Goal: Information Seeking & Learning: Learn about a topic

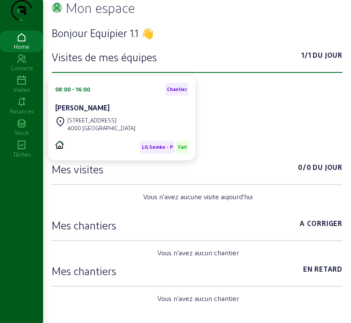
click at [21, 86] on icon at bounding box center [21, 80] width 43 height 10
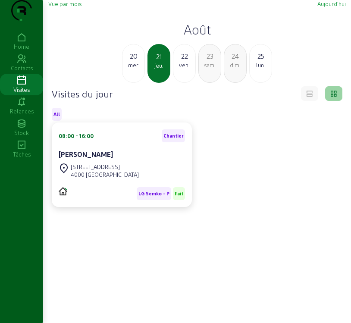
click at [72, 7] on span "Vue par mois" at bounding box center [64, 3] width 33 height 6
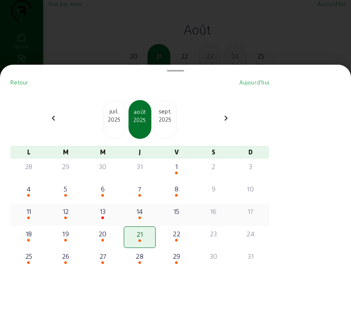
click at [73, 223] on div "12" at bounding box center [66, 215] width 32 height 22
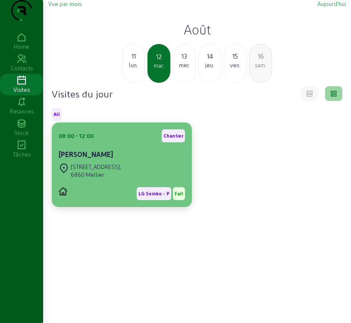
click at [107, 171] on div "Rue du Comité 3," at bounding box center [96, 167] width 50 height 8
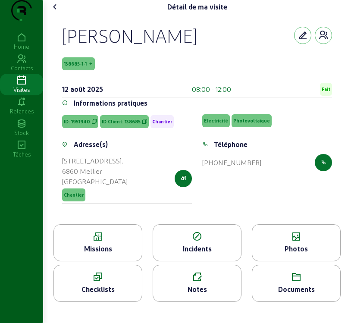
click at [109, 254] on div "Missions" at bounding box center [98, 249] width 88 height 10
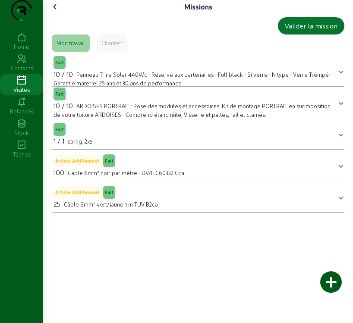
click at [23, 86] on icon at bounding box center [21, 80] width 43 height 10
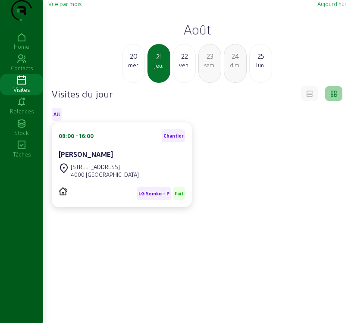
click at [64, 7] on span "Vue par mois" at bounding box center [64, 3] width 33 height 6
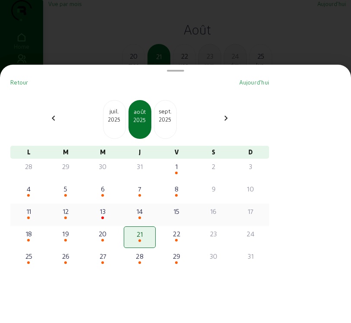
click at [69, 217] on div "12" at bounding box center [66, 211] width 30 height 10
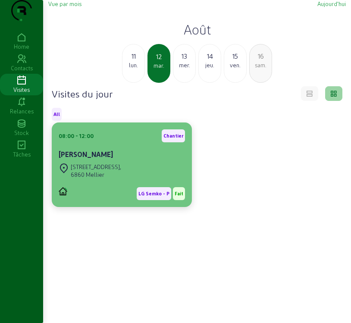
click at [94, 158] on cam-card-title "Marilyne Bernard" at bounding box center [86, 154] width 54 height 8
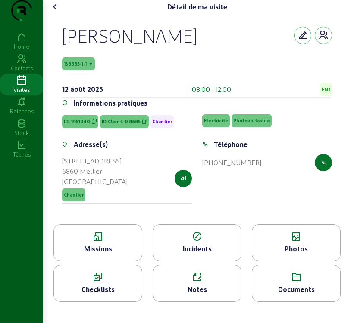
click at [299, 260] on div "Photos" at bounding box center [296, 242] width 89 height 37
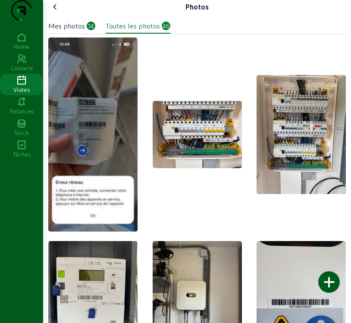
click at [110, 135] on img at bounding box center [92, 135] width 89 height 194
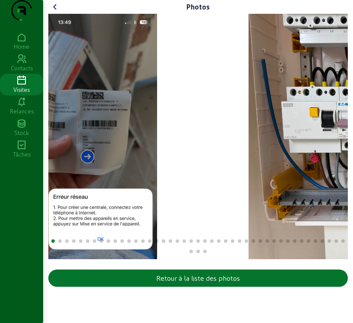
click at [64, 180] on img "1 / 46" at bounding box center [100, 136] width 113 height 245
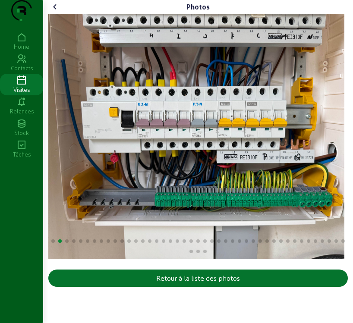
click at [226, 198] on img "2 / 46" at bounding box center [196, 136] width 296 height 245
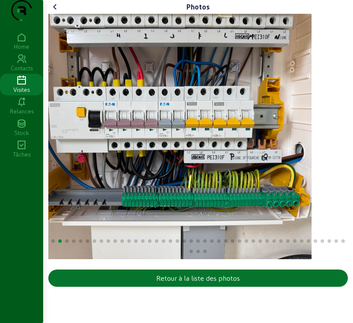
click at [42, 207] on div "Photos Retour à la liste des photos Home Contacts Visites Relances Stock Tâches" at bounding box center [176, 161] width 353 height 323
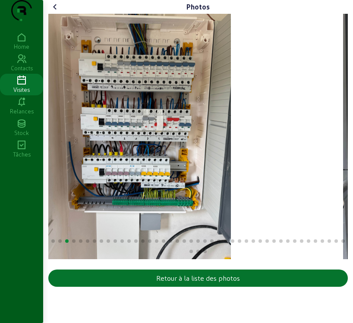
click at [44, 213] on div "Photos Retour à la liste des photos" at bounding box center [198, 145] width 310 height 290
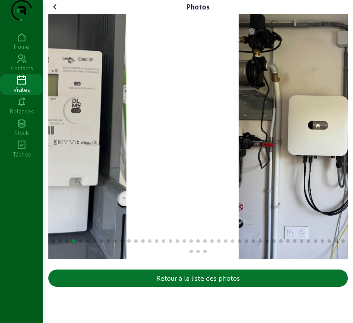
click at [4, 218] on div "Photos Retour à la liste des photos Home Contacts Visites Relances Stock Tâches" at bounding box center [176, 161] width 353 height 323
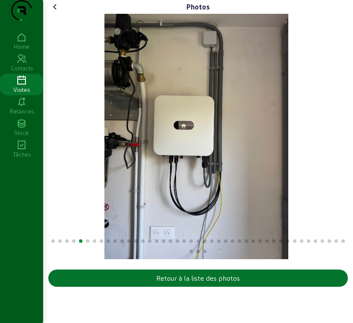
click at [104, 222] on img "5 / 46" at bounding box center [196, 136] width 184 height 245
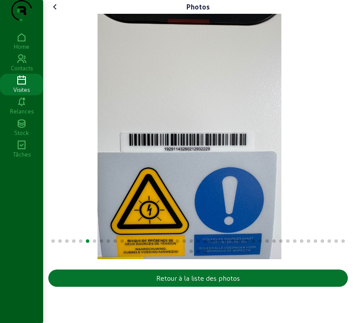
click at [25, 223] on div "Photos Retour à la liste des photos Home Contacts Visites Relances Stock Tâches" at bounding box center [176, 161] width 353 height 323
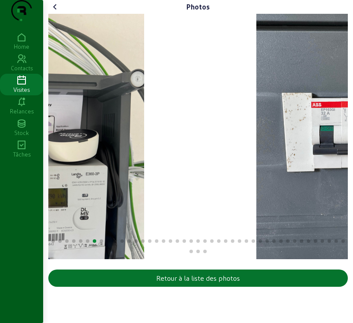
click at [45, 226] on div "Photos Retour à la liste des photos" at bounding box center [198, 145] width 310 height 290
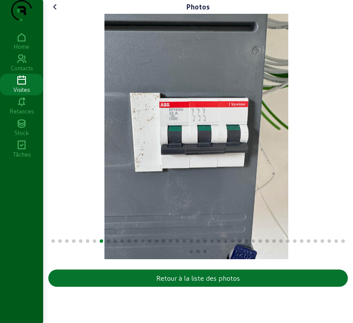
click at [40, 223] on div "Photos Retour à la liste des photos Home Contacts Visites Relances Stock Tâches" at bounding box center [176, 161] width 353 height 323
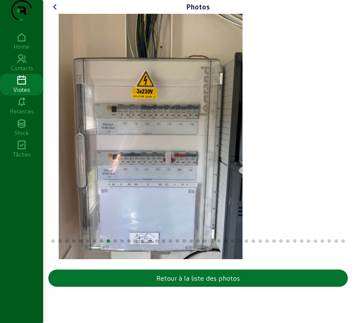
click at [21, 223] on div "Photos Retour à la liste des photos Home Contacts Visites Relances Stock Tâches" at bounding box center [176, 161] width 353 height 323
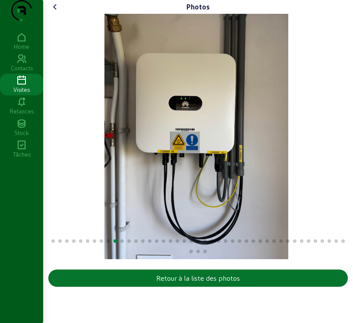
click at [104, 222] on img "10 / 46" at bounding box center [196, 136] width 184 height 245
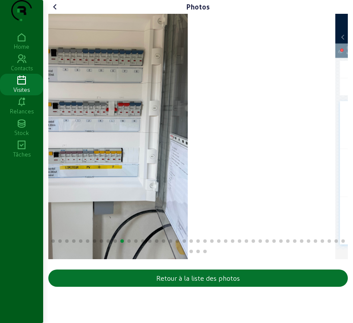
click at [47, 212] on div "Photos Retour à la liste des photos" at bounding box center [198, 145] width 310 height 290
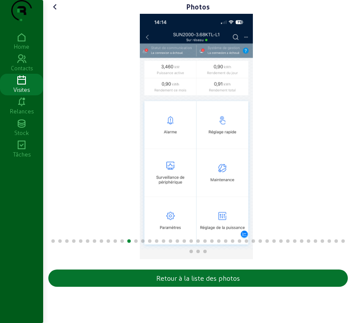
click at [57, 12] on icon at bounding box center [55, 7] width 10 height 10
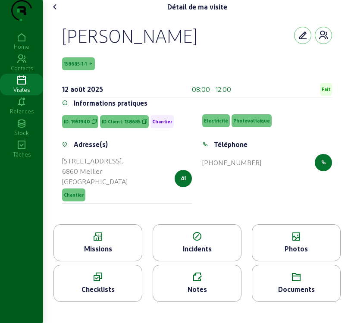
click at [299, 254] on div "Photos" at bounding box center [296, 249] width 88 height 10
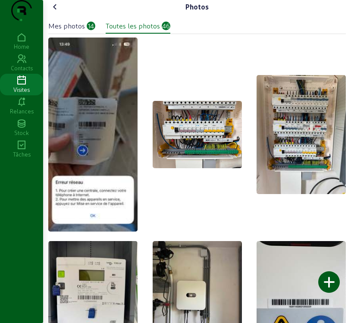
click at [77, 31] on div "Mes photos" at bounding box center [66, 26] width 37 height 10
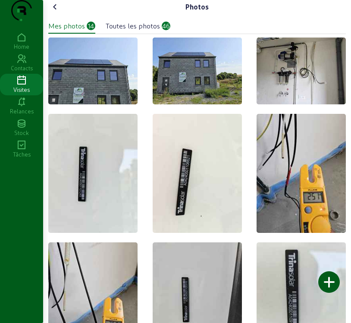
click at [98, 88] on img at bounding box center [92, 71] width 89 height 67
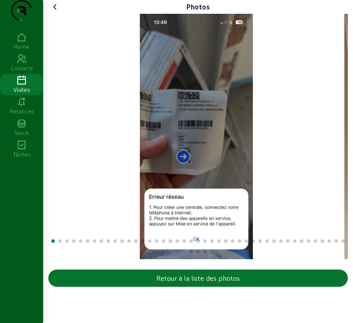
click at [144, 186] on img "1 / 46" at bounding box center [196, 136] width 113 height 245
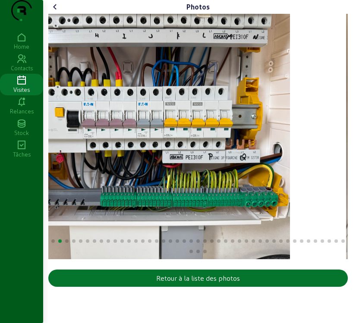
click at [135, 201] on img "2 / 46" at bounding box center [142, 136] width 296 height 245
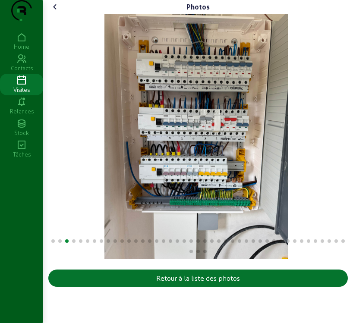
click at [122, 208] on img "3 / 46" at bounding box center [196, 136] width 184 height 245
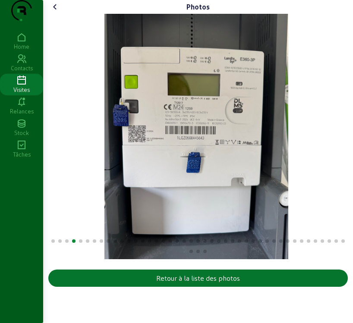
click at [115, 206] on img "4 / 46" at bounding box center [196, 136] width 184 height 245
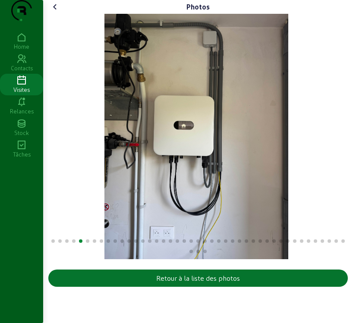
click at [104, 208] on img "5 / 46" at bounding box center [196, 136] width 184 height 245
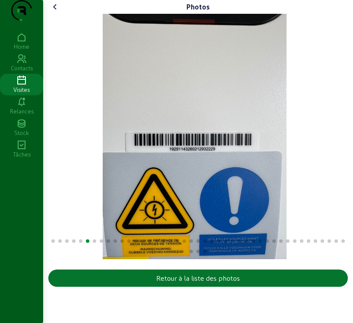
click at [103, 207] on img "6 / 46" at bounding box center [195, 136] width 184 height 245
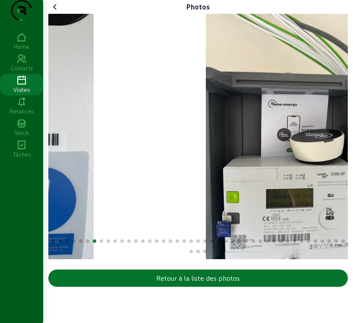
click at [78, 202] on img "6 / 46" at bounding box center [2, 136] width 184 height 245
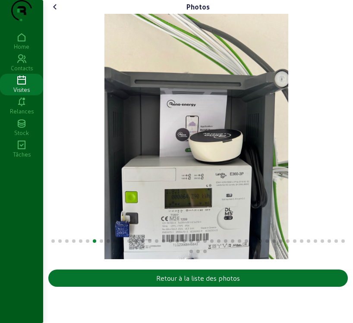
click at [58, 12] on icon at bounding box center [55, 7] width 10 height 10
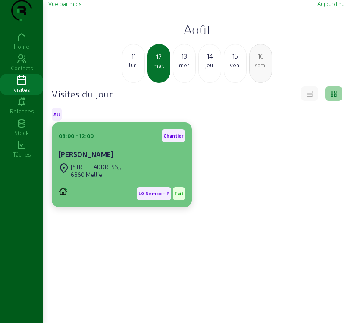
click at [117, 160] on div "Marilyne Bernard" at bounding box center [122, 154] width 126 height 10
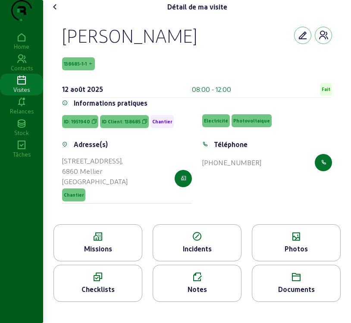
click at [89, 254] on div "Missions" at bounding box center [98, 249] width 88 height 10
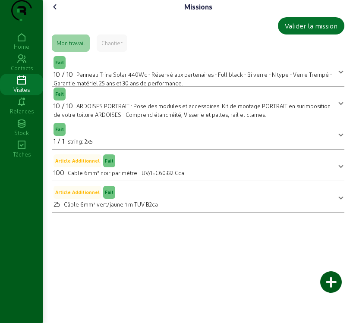
click at [55, 12] on icon at bounding box center [55, 7] width 10 height 10
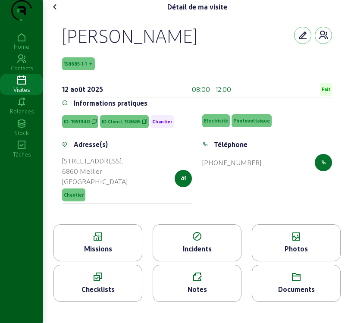
click at [286, 259] on div "Photos" at bounding box center [296, 242] width 89 height 37
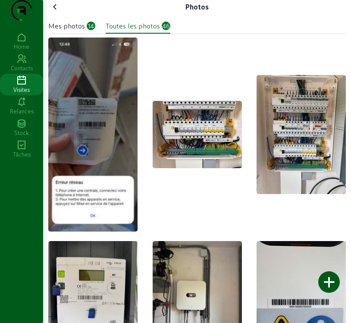
click at [72, 31] on div "Mes photos" at bounding box center [66, 26] width 37 height 10
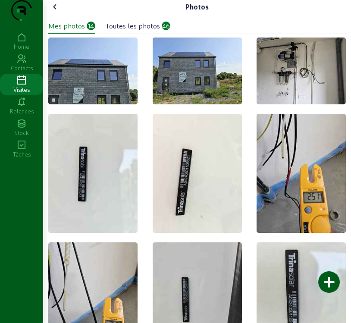
click at [286, 84] on img at bounding box center [301, 71] width 89 height 67
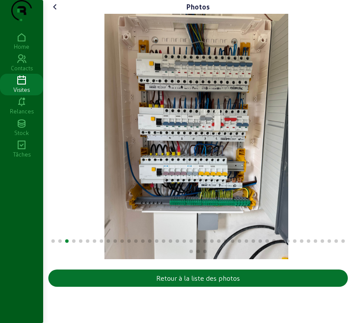
click at [104, 197] on img "3 / 46" at bounding box center [196, 136] width 184 height 245
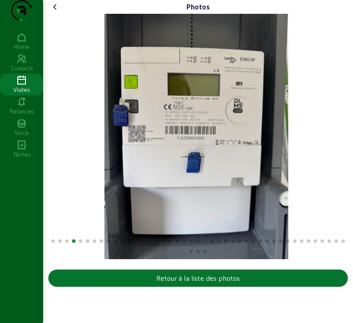
click at [197, 188] on img "4 / 46" at bounding box center [196, 136] width 184 height 245
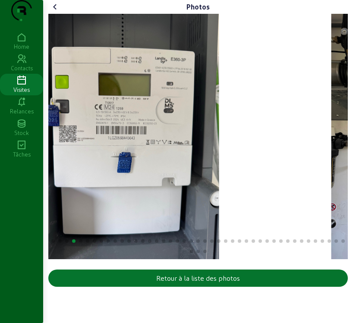
click at [104, 195] on img "4 / 46" at bounding box center [127, 136] width 184 height 245
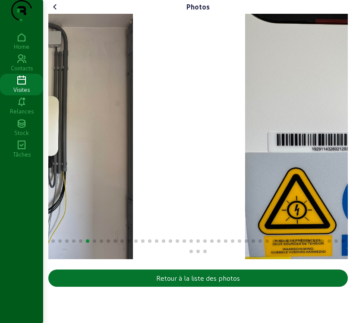
click at [76, 204] on img "5 / 46" at bounding box center [41, 136] width 184 height 245
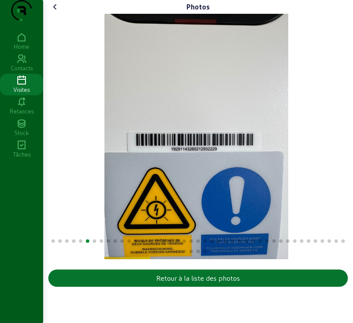
click at [104, 208] on img "6 / 46" at bounding box center [196, 136] width 184 height 245
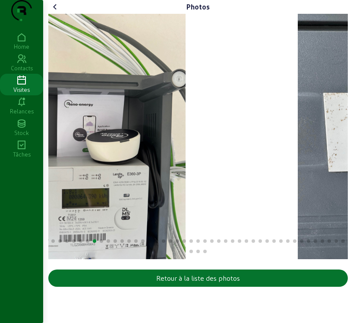
click at [99, 204] on img "7 / 46" at bounding box center [94, 136] width 184 height 245
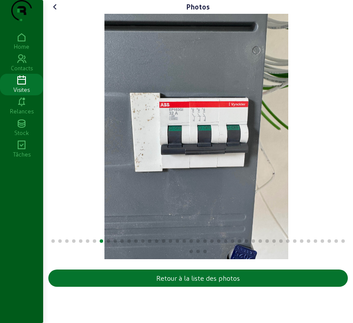
click at [198, 204] on img "8 / 46" at bounding box center [196, 136] width 184 height 245
click at [104, 210] on img "8 / 46" at bounding box center [196, 136] width 184 height 245
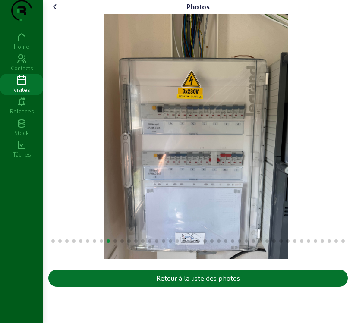
click at [104, 212] on img "9 / 46" at bounding box center [196, 136] width 184 height 245
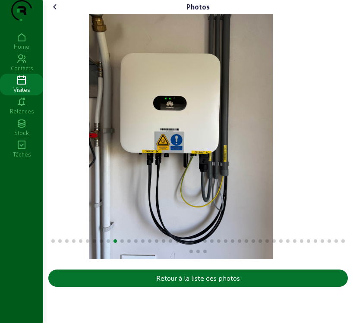
click at [123, 216] on img "10 / 46" at bounding box center [181, 136] width 184 height 245
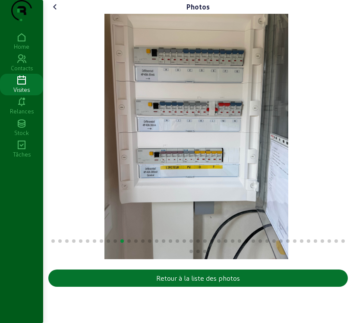
click at [204, 215] on img "11 / 46" at bounding box center [196, 136] width 184 height 245
click at [117, 221] on img "11 / 46" at bounding box center [196, 136] width 184 height 245
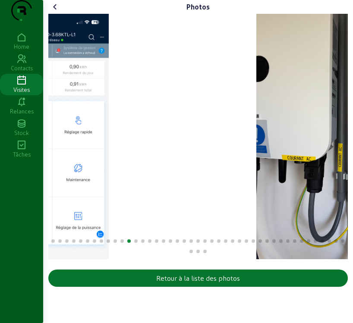
click at [63, 224] on img "12 / 46" at bounding box center [52, 136] width 113 height 245
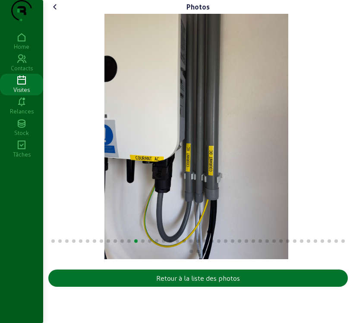
click at [226, 219] on img "13 / 46" at bounding box center [196, 136] width 184 height 245
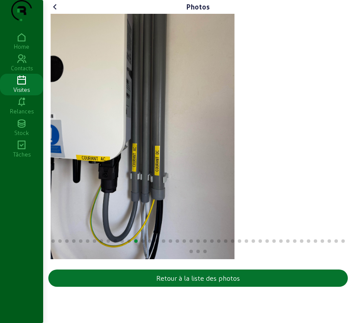
click at [102, 236] on img "13 / 46" at bounding box center [142, 136] width 184 height 245
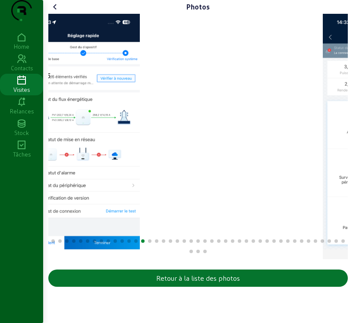
click at [69, 222] on img "14 / 46" at bounding box center [83, 136] width 113 height 245
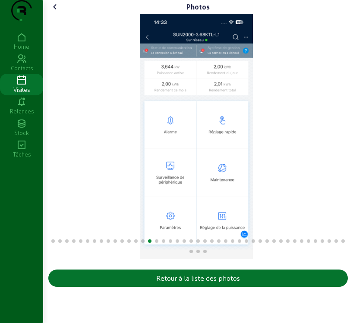
click at [184, 212] on img "15 / 46" at bounding box center [196, 136] width 113 height 245
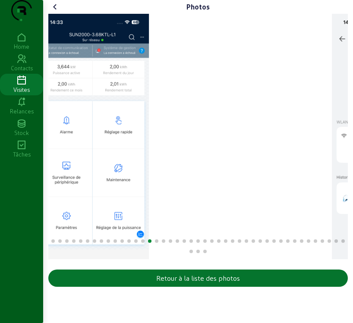
click at [61, 214] on img "15 / 46" at bounding box center [92, 136] width 113 height 245
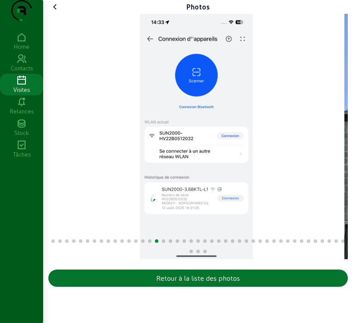
click at [183, 209] on img "16 / 46" at bounding box center [196, 136] width 113 height 245
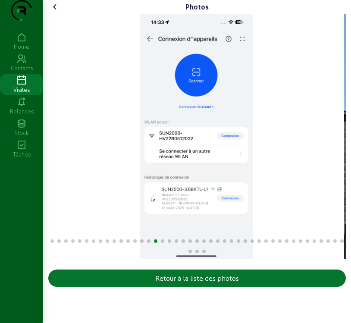
click at [140, 210] on img "16 / 46" at bounding box center [196, 136] width 113 height 245
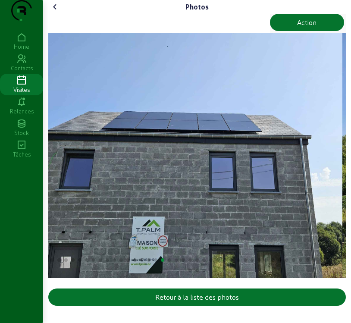
click at [70, 212] on img "17 / 46" at bounding box center [195, 155] width 294 height 245
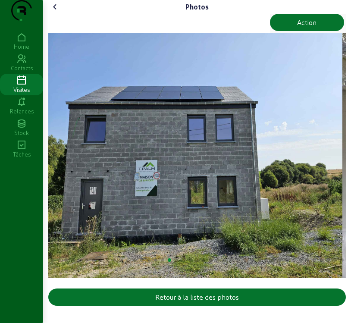
click at [224, 218] on img "18 / 46" at bounding box center [195, 155] width 294 height 245
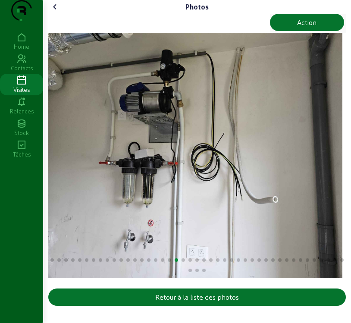
click at [148, 192] on img "19 / 46" at bounding box center [195, 155] width 294 height 245
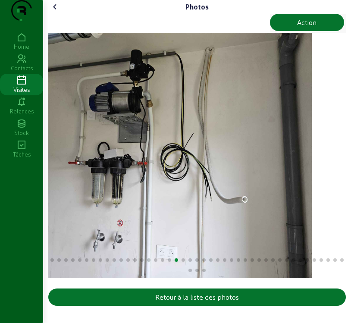
click at [82, 217] on img "19 / 46" at bounding box center [165, 155] width 294 height 245
